Goal: Transaction & Acquisition: Book appointment/travel/reservation

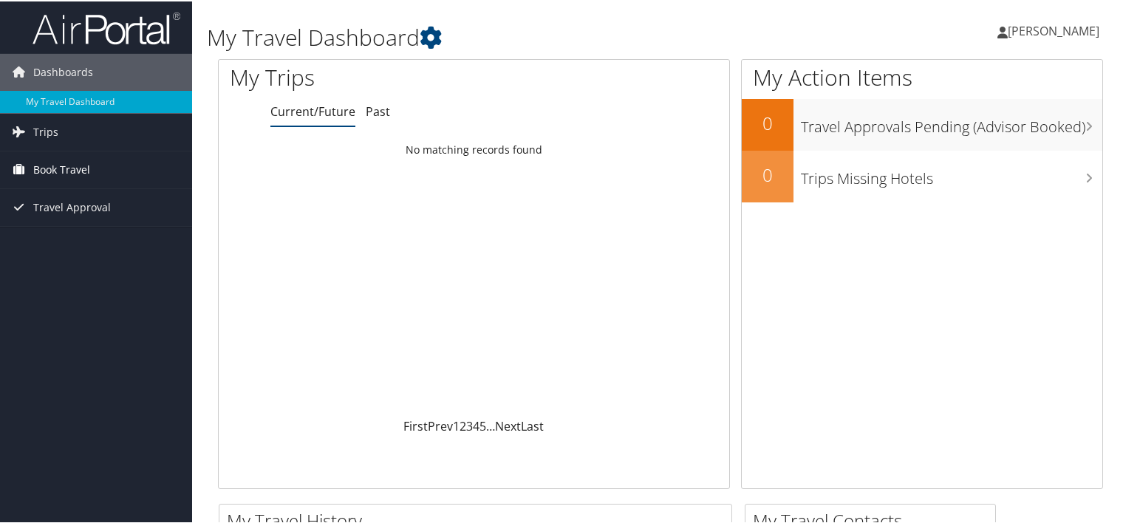
click at [51, 164] on span "Book Travel" at bounding box center [61, 168] width 57 height 37
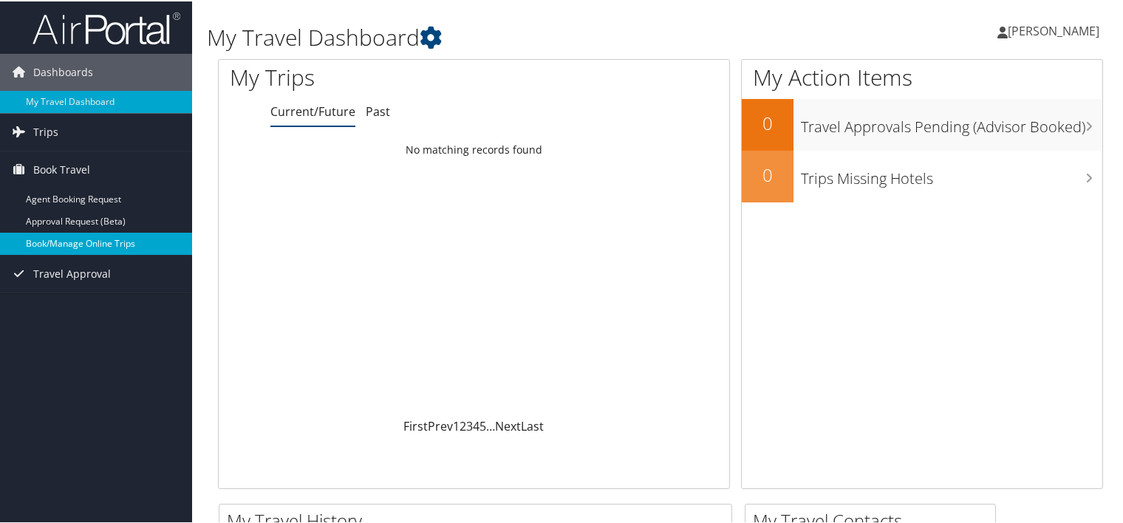
click at [66, 248] on link "Book/Manage Online Trips" at bounding box center [96, 242] width 192 height 22
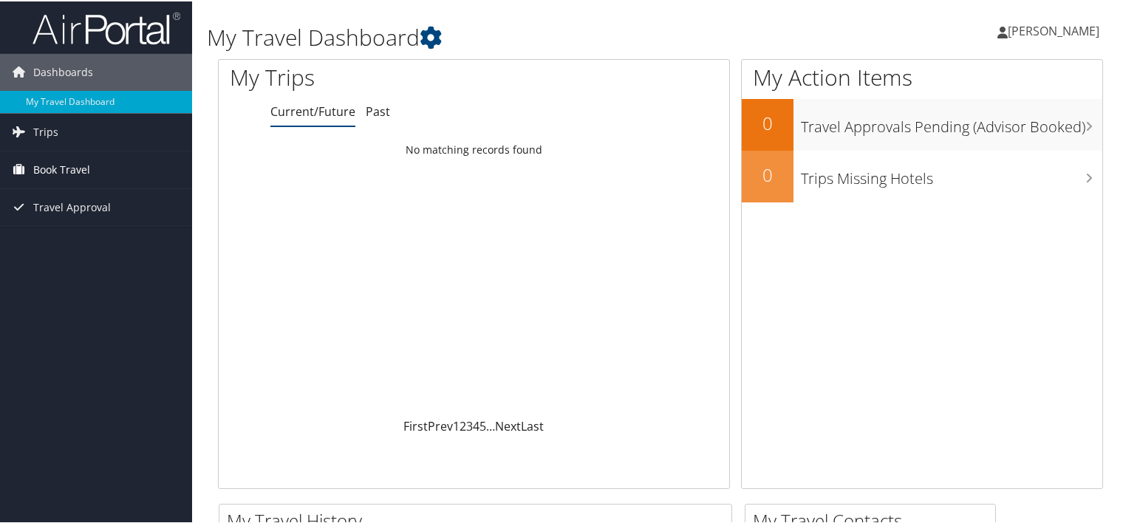
click at [80, 167] on span "Book Travel" at bounding box center [61, 168] width 57 height 37
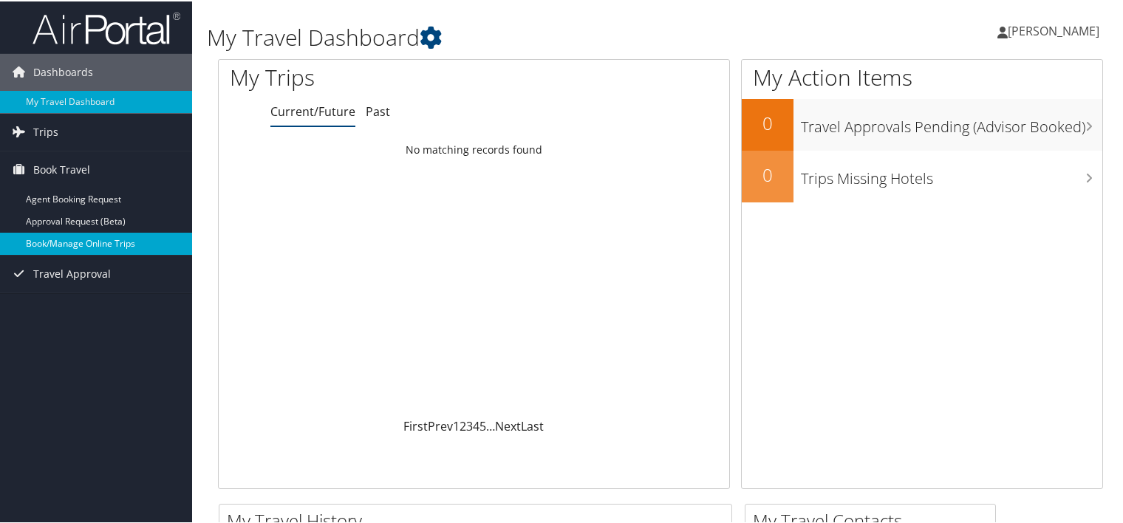
click at [103, 239] on link "Book/Manage Online Trips" at bounding box center [96, 242] width 192 height 22
